Goal: Check status: Check status

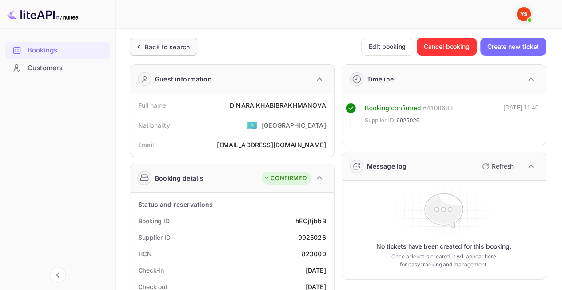
click at [170, 50] on div "Back to search" at bounding box center [167, 46] width 45 height 9
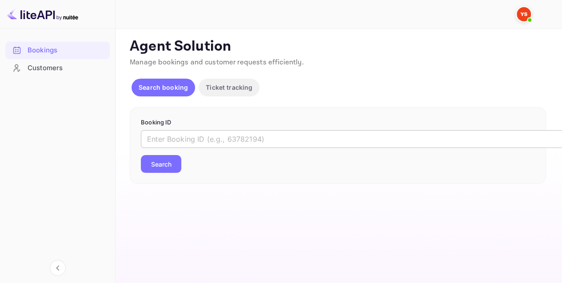
click at [236, 143] on input "text" at bounding box center [363, 139] width 444 height 18
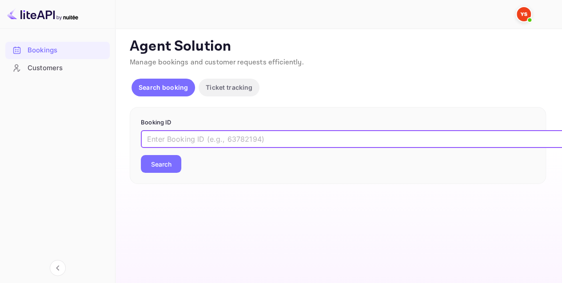
paste input "9975851"
type input "9975851"
click at [161, 163] on button "Search" at bounding box center [161, 164] width 40 height 18
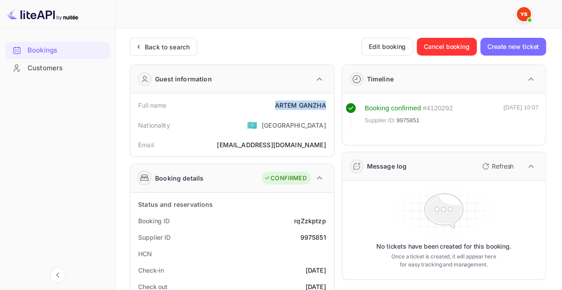
drag, startPoint x: 271, startPoint y: 104, endPoint x: 324, endPoint y: 105, distance: 52.9
click at [324, 105] on div "Full name [PERSON_NAME]" at bounding box center [232, 105] width 197 height 16
copy div "[PERSON_NAME]"
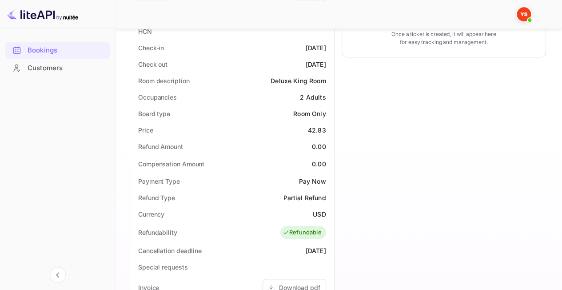
scroll to position [266, 0]
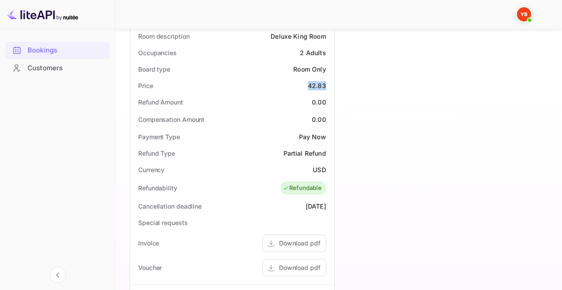
drag, startPoint x: 304, startPoint y: 83, endPoint x: 328, endPoint y: 83, distance: 24.0
click at [328, 83] on div "Price 42.83" at bounding box center [232, 85] width 197 height 16
copy div "42.83"
